Goal: Navigation & Orientation: Find specific page/section

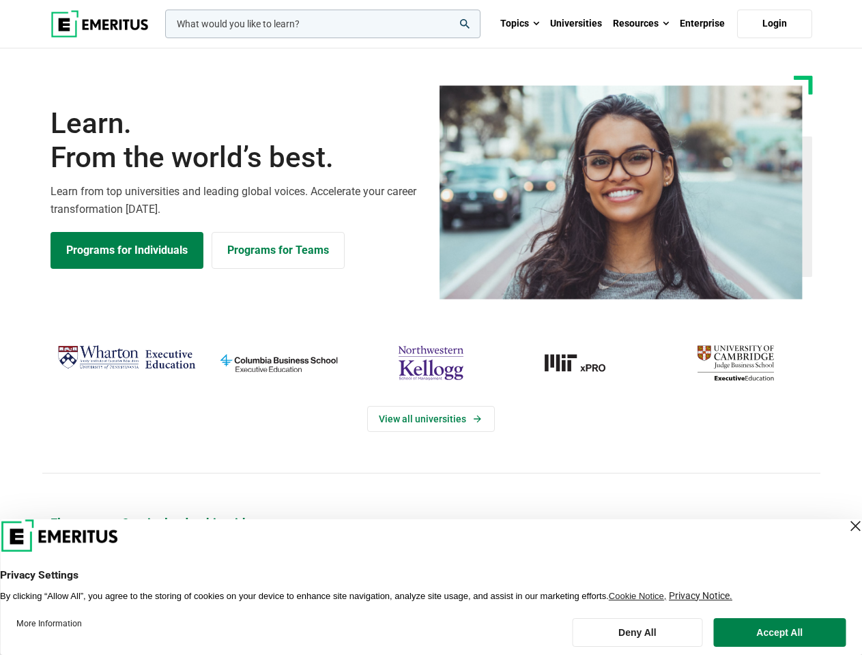
click at [431, 328] on div "View all universities" at bounding box center [431, 407] width 878 height 215
click at [323, 24] on input "woocommerce-product-search-field-0" at bounding box center [322, 24] width 315 height 29
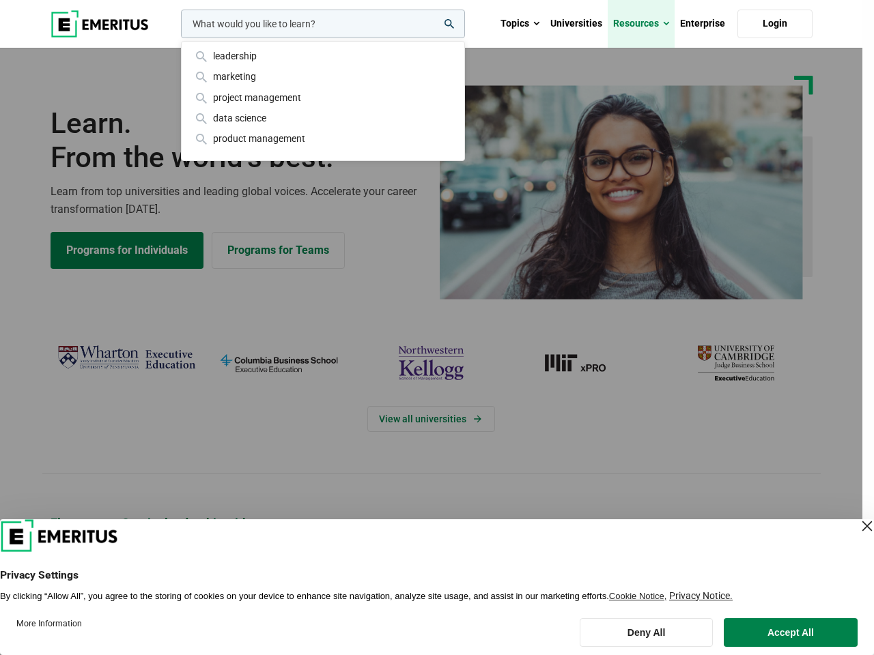
click at [641, 24] on link "Resources" at bounding box center [640, 24] width 67 height 48
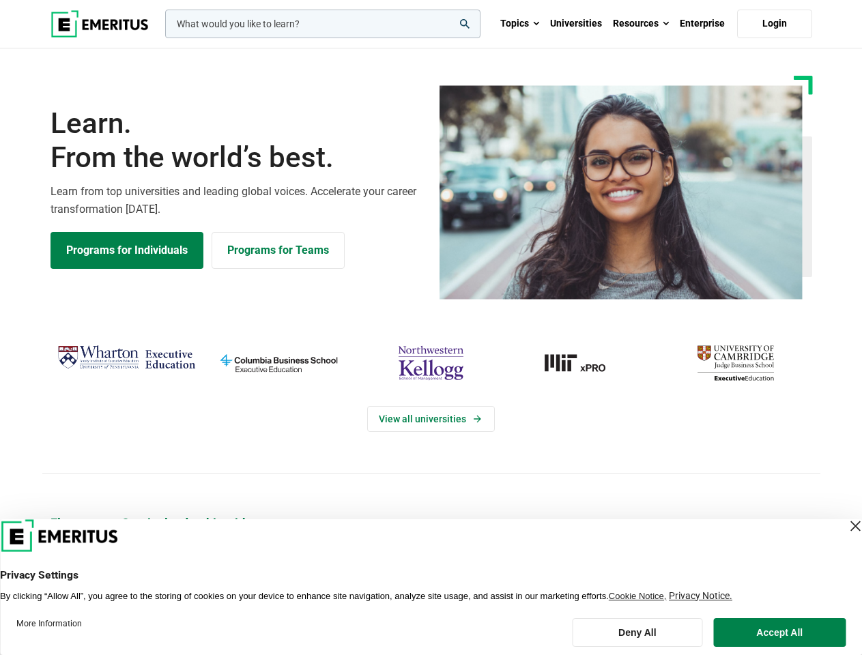
click at [431, 328] on div "View all universities" at bounding box center [431, 407] width 878 height 215
click at [323, 24] on input "woocommerce-product-search-field-0" at bounding box center [322, 24] width 315 height 29
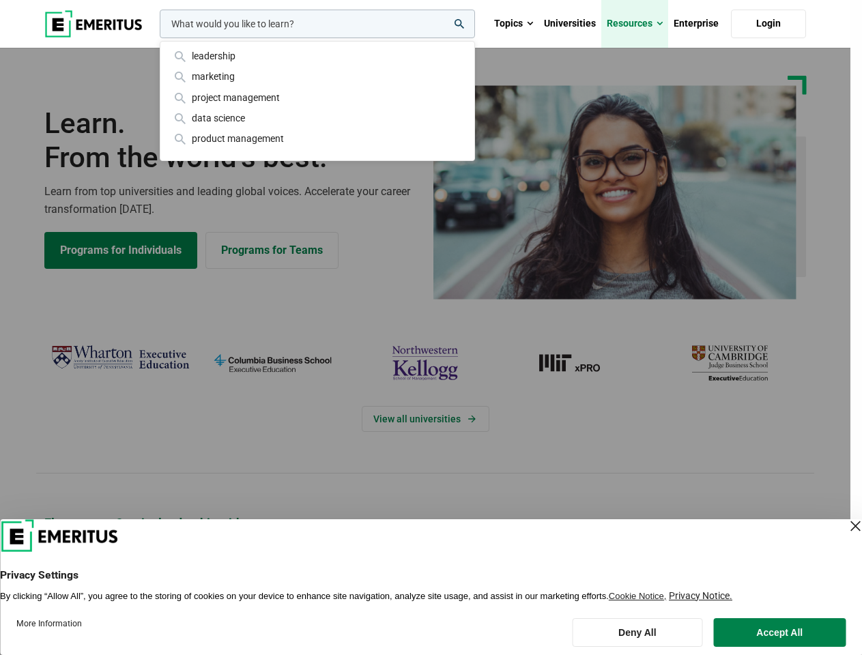
click at [641, 24] on link "Resources" at bounding box center [634, 24] width 67 height 48
